Goal: Information Seeking & Learning: Learn about a topic

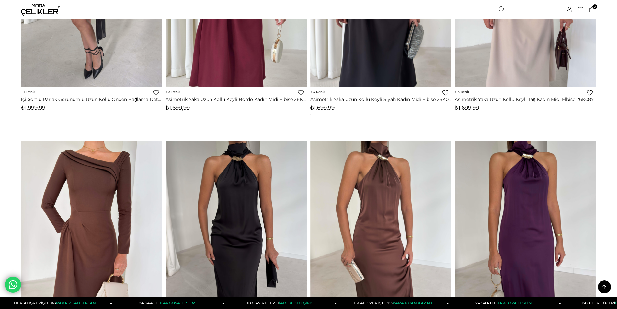
scroll to position [518, 0]
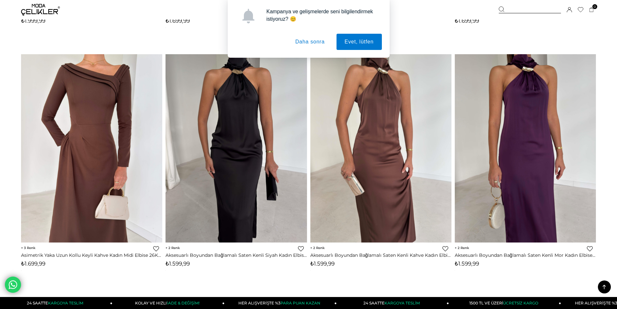
click at [311, 42] on button "Daha sonra" at bounding box center [310, 42] width 46 height 16
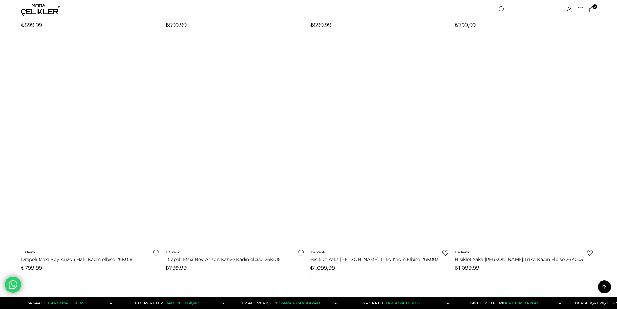
scroll to position [4407, 0]
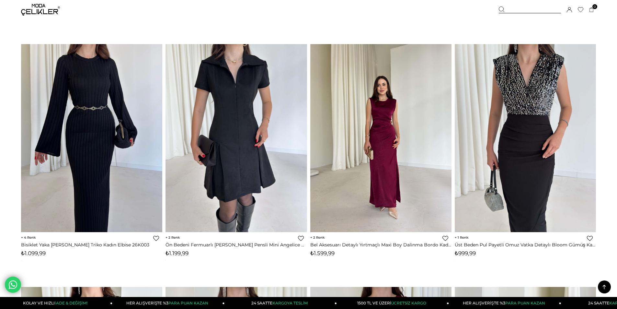
click at [372, 160] on img at bounding box center [380, 138] width 141 height 188
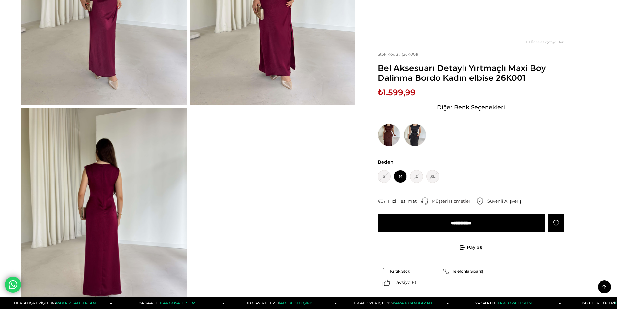
scroll to position [227, 0]
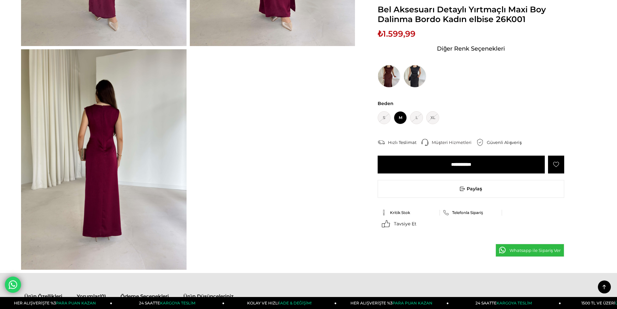
click at [110, 160] on img at bounding box center [104, 159] width 166 height 220
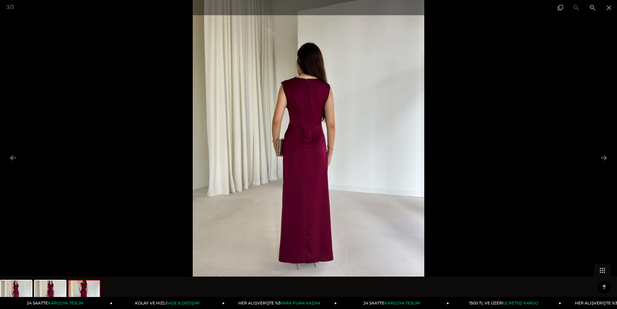
click at [404, 134] on img at bounding box center [309, 154] width 232 height 309
click at [605, 158] on button at bounding box center [604, 157] width 14 height 13
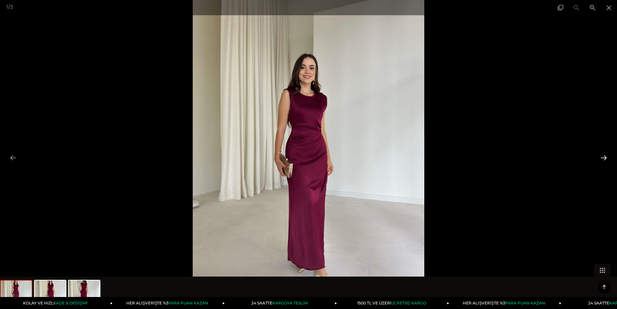
click at [605, 158] on button at bounding box center [604, 157] width 14 height 13
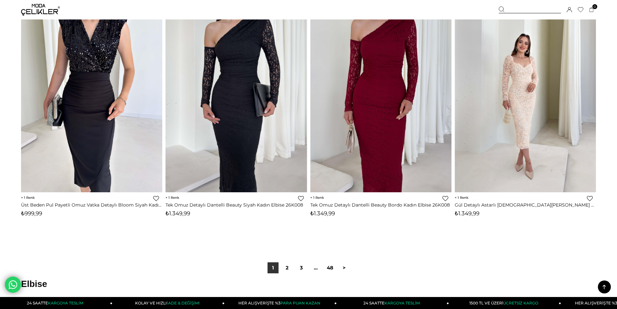
scroll to position [4840, 0]
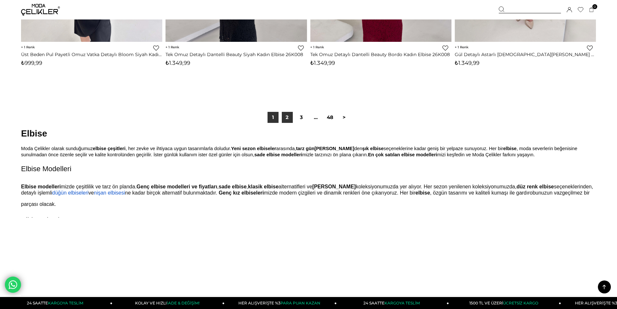
click at [288, 116] on link "2" at bounding box center [287, 117] width 11 height 11
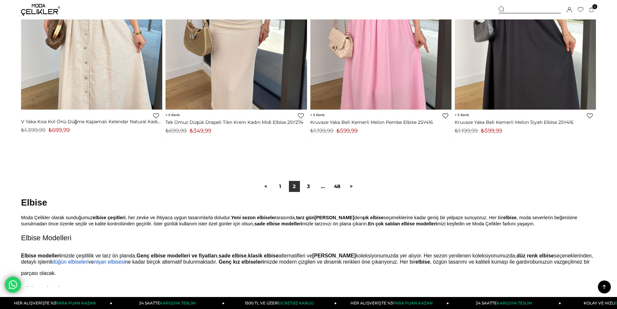
scroll to position [4861, 0]
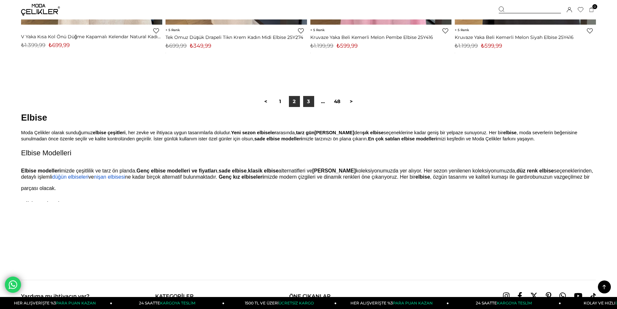
click at [308, 103] on link "3" at bounding box center [308, 101] width 11 height 11
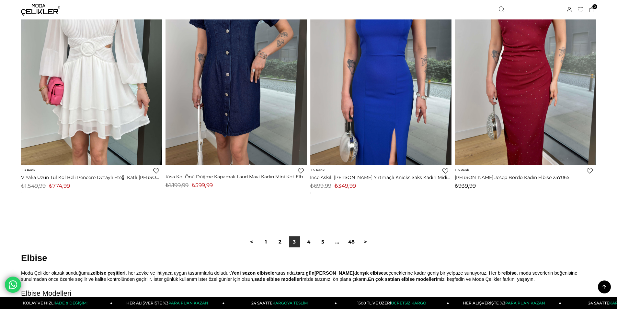
scroll to position [4861, 0]
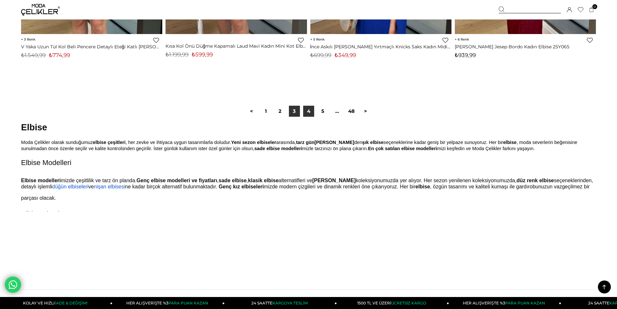
click at [309, 109] on link "4" at bounding box center [308, 111] width 11 height 11
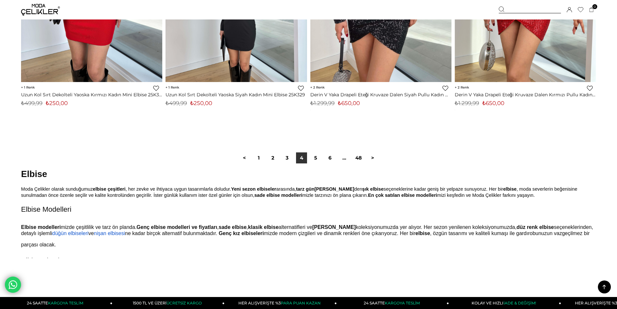
scroll to position [4861, 0]
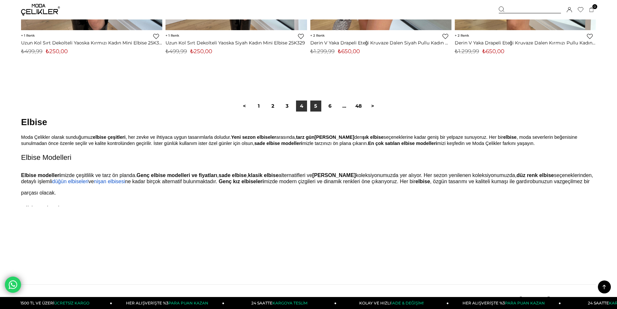
click at [320, 103] on link "5" at bounding box center [315, 105] width 11 height 11
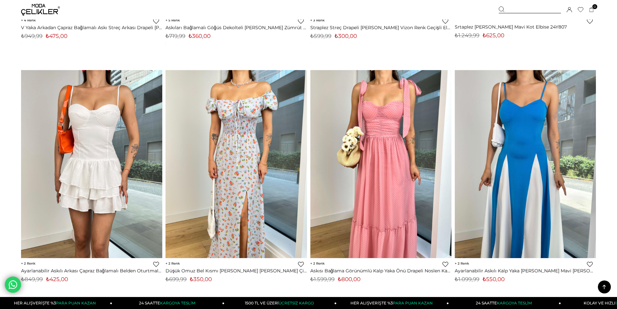
scroll to position [1555, 0]
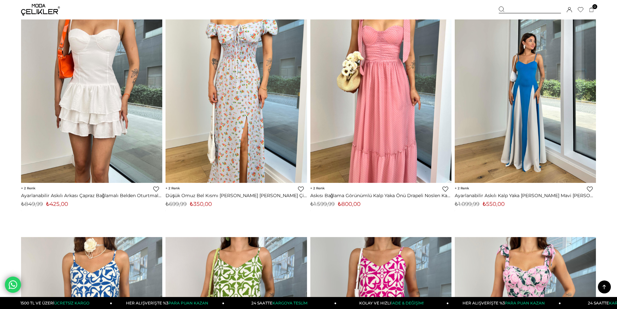
click at [559, 121] on img at bounding box center [525, 89] width 141 height 188
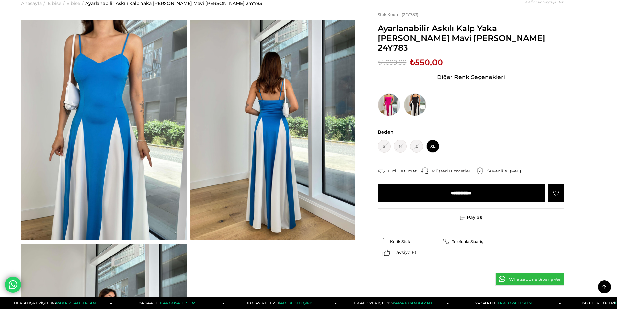
scroll to position [32, 0]
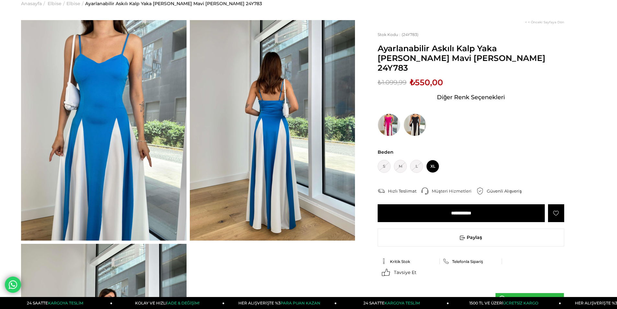
click at [238, 159] on img at bounding box center [273, 130] width 166 height 220
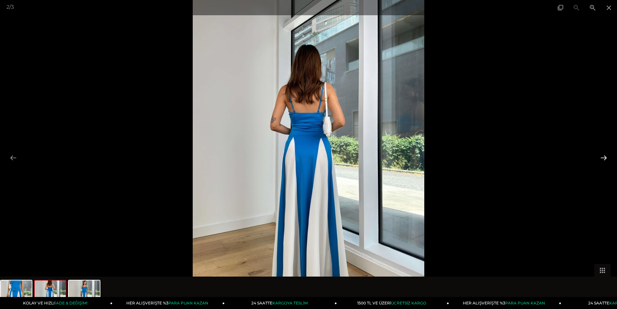
click at [604, 157] on button at bounding box center [604, 157] width 14 height 13
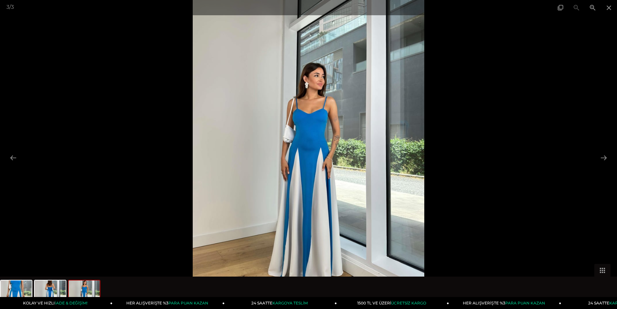
click at [310, 122] on img at bounding box center [309, 154] width 232 height 309
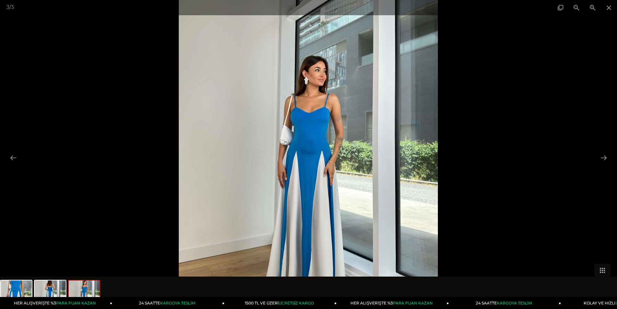
click at [310, 122] on img at bounding box center [308, 157] width 259 height 345
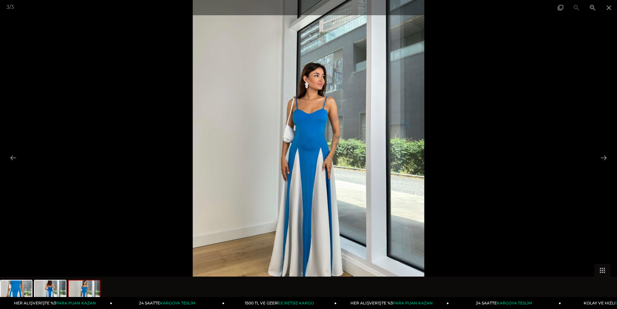
click at [310, 122] on img at bounding box center [309, 154] width 232 height 309
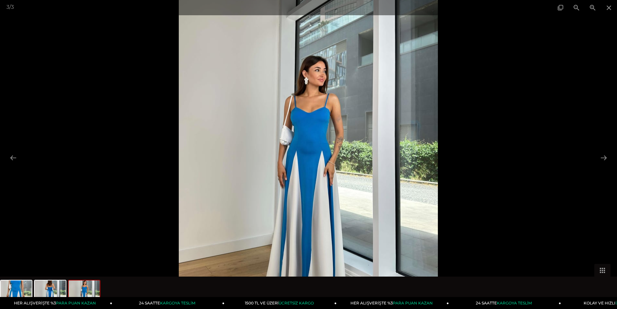
click at [310, 122] on img at bounding box center [308, 157] width 259 height 345
click at [340, 167] on img at bounding box center [308, 157] width 259 height 345
click at [607, 6] on span at bounding box center [609, 7] width 16 height 15
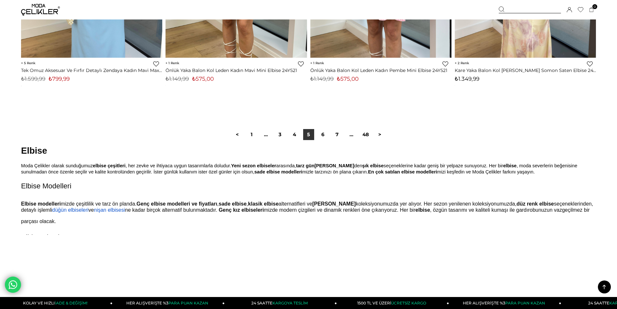
scroll to position [4855, 0]
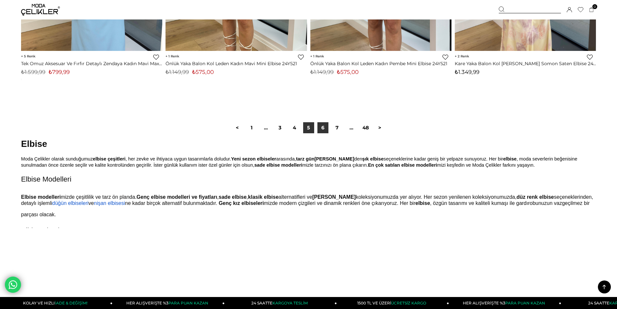
click at [321, 127] on link "6" at bounding box center [323, 127] width 11 height 11
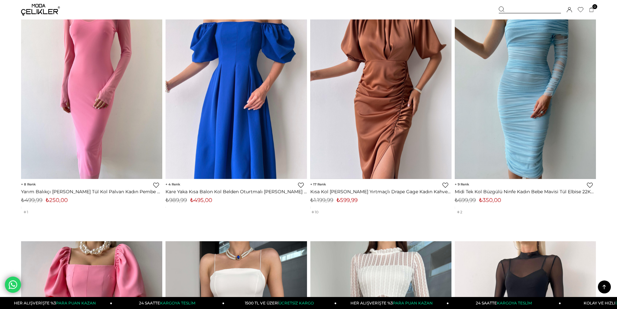
scroll to position [3014, 0]
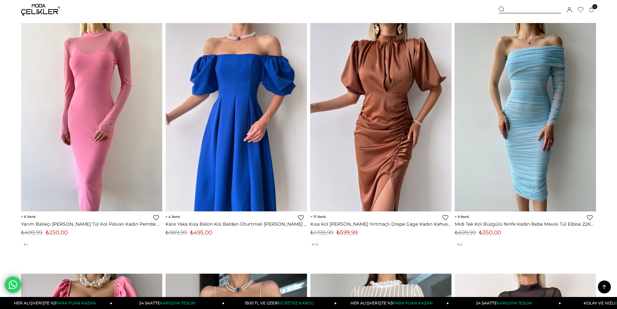
click at [535, 138] on img at bounding box center [525, 117] width 141 height 188
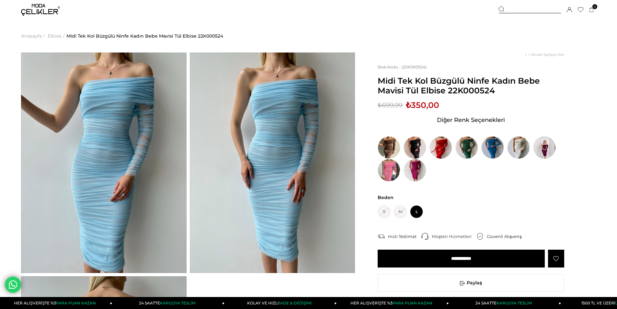
click at [233, 189] on img at bounding box center [273, 162] width 166 height 220
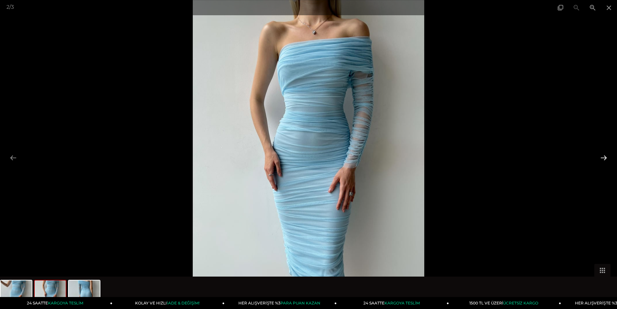
click at [605, 156] on button at bounding box center [604, 157] width 14 height 13
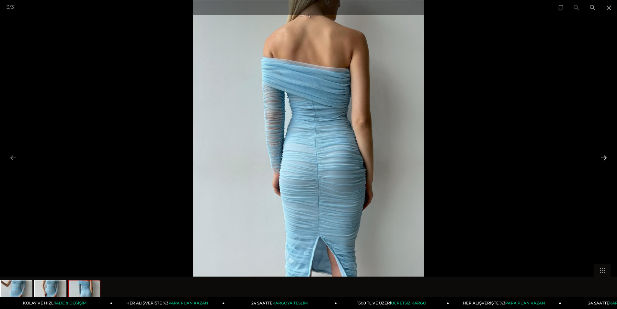
click at [605, 156] on button at bounding box center [604, 157] width 14 height 13
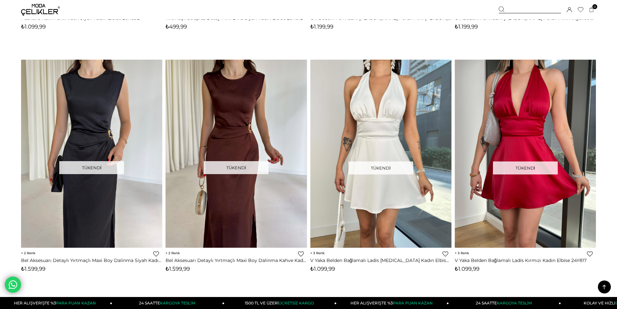
scroll to position [2972, 0]
